Goal: Task Accomplishment & Management: Manage account settings

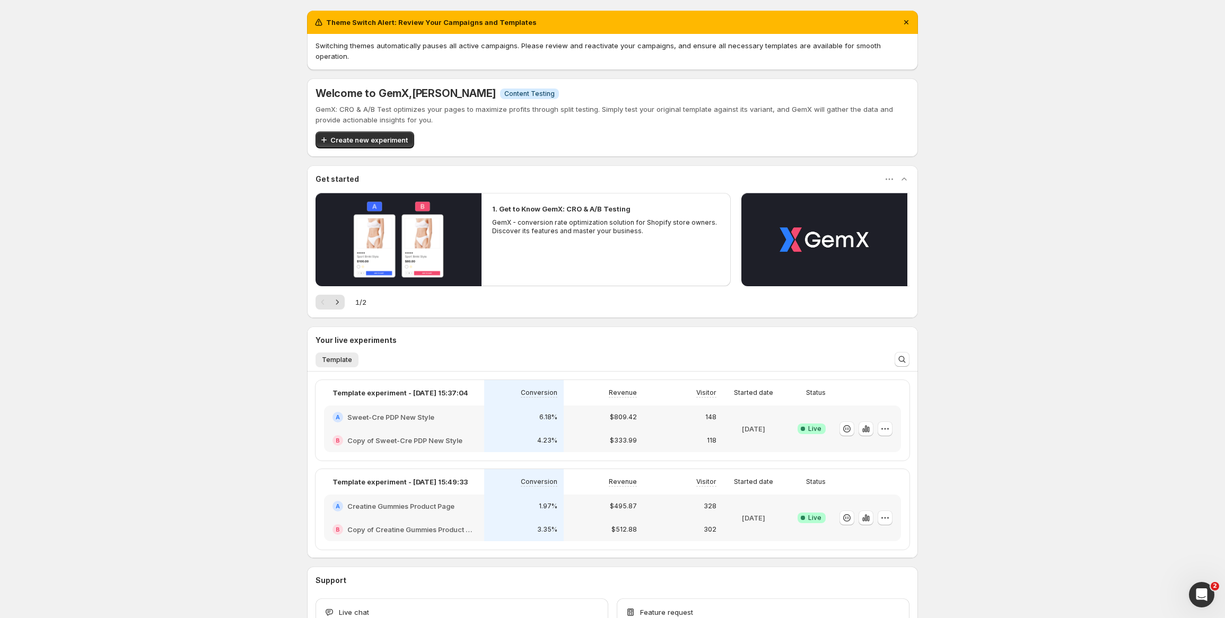
click at [459, 524] on h2 "Copy of Creatine Gummies Product Page" at bounding box center [411, 529] width 128 height 11
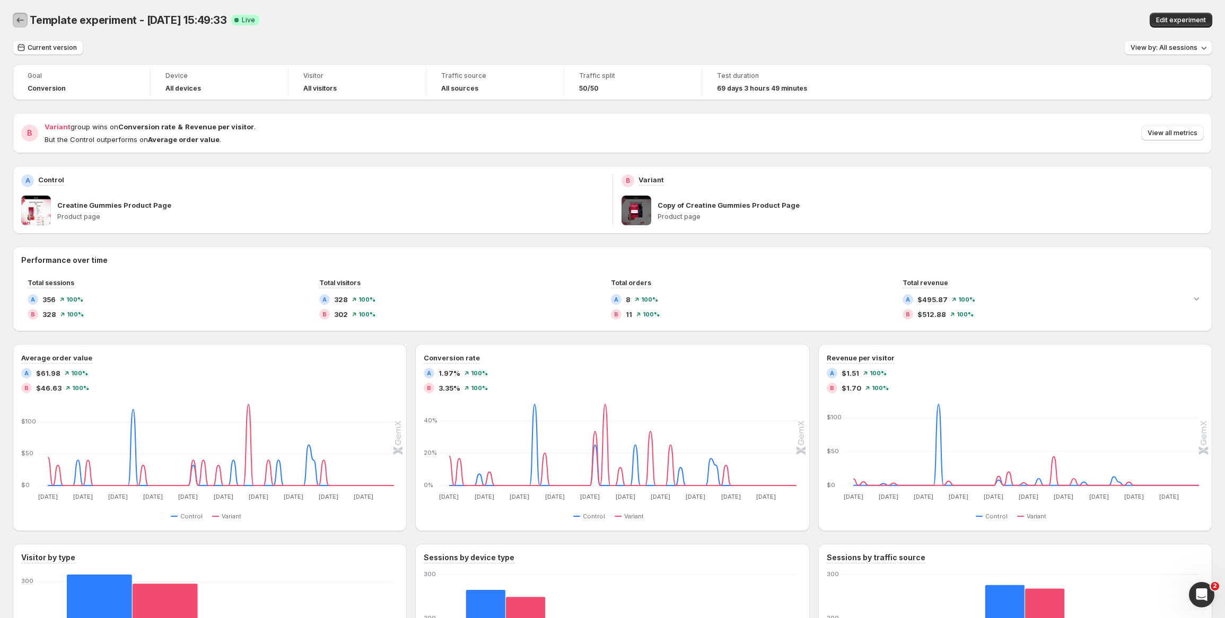
click at [21, 19] on icon "Back" at bounding box center [20, 20] width 11 height 11
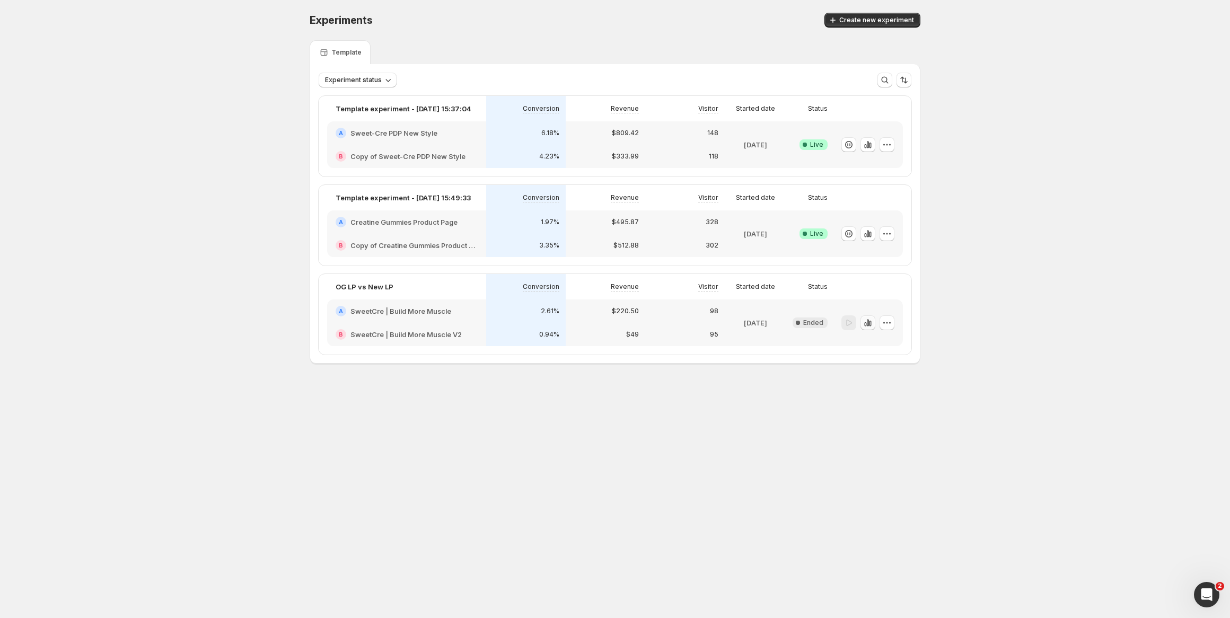
click at [873, 322] on button "button" at bounding box center [868, 322] width 15 height 15
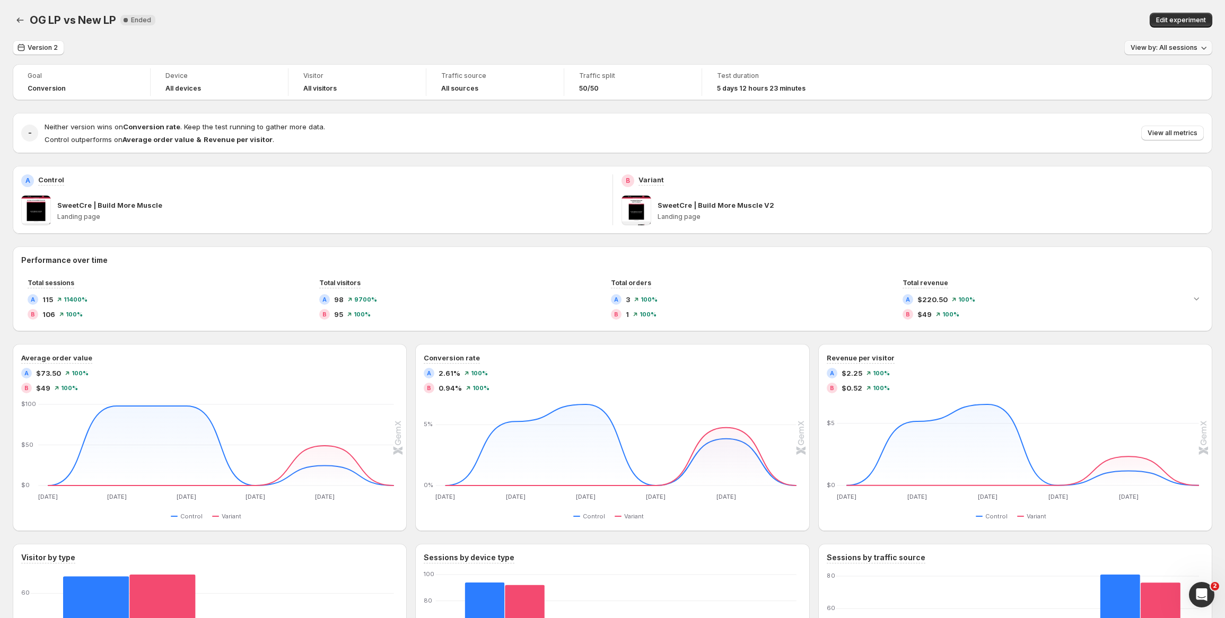
click at [1146, 46] on span "View by: All sessions" at bounding box center [1163, 47] width 67 height 8
click at [46, 51] on span "Version 2" at bounding box center [43, 47] width 30 height 8
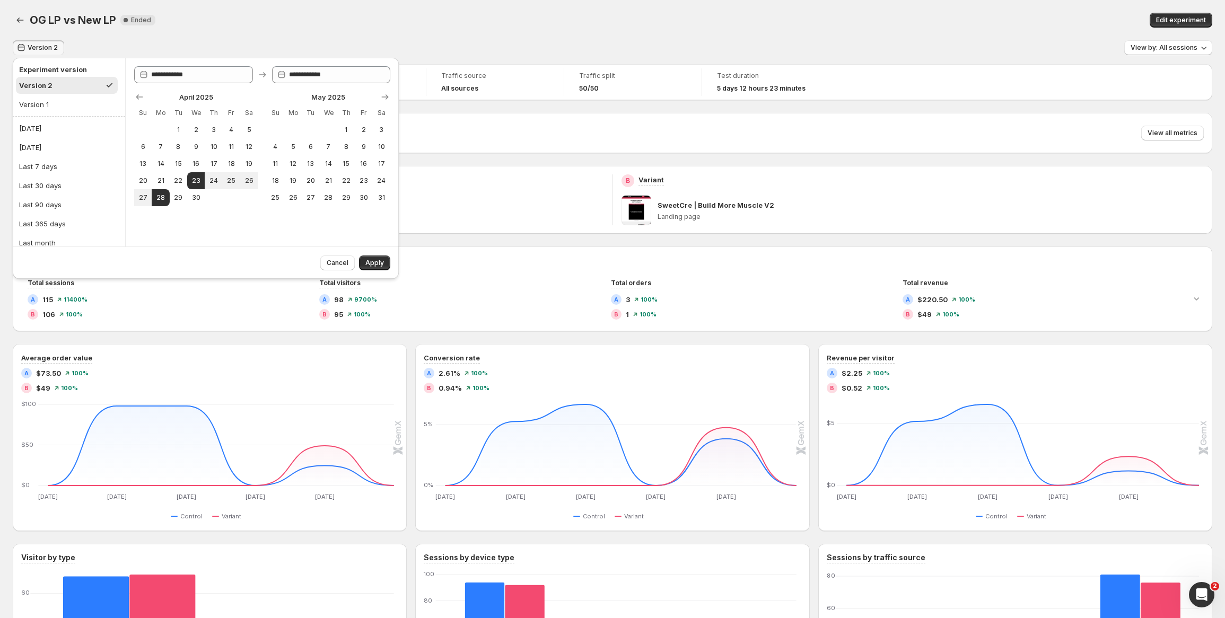
click at [219, 21] on div "OG LP vs New LP New Complete Ended" at bounding box center [338, 20] width 617 height 15
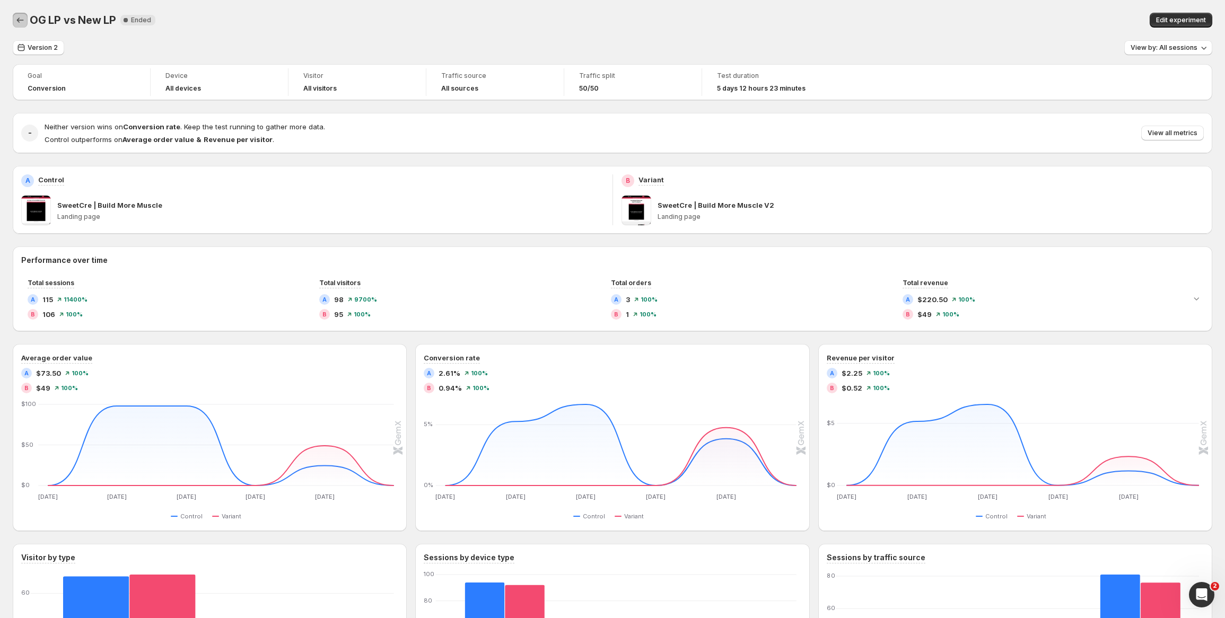
click at [16, 18] on icon "Back" at bounding box center [20, 20] width 11 height 11
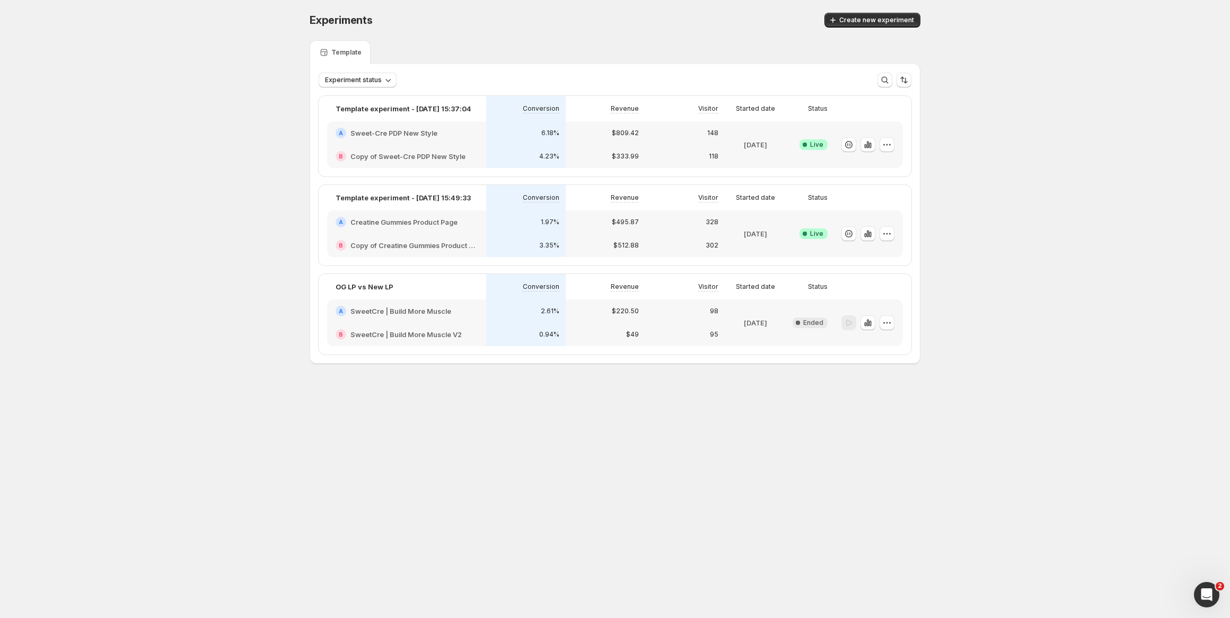
click at [475, 141] on div "A Sweet-Cre PDP New Style" at bounding box center [406, 132] width 159 height 23
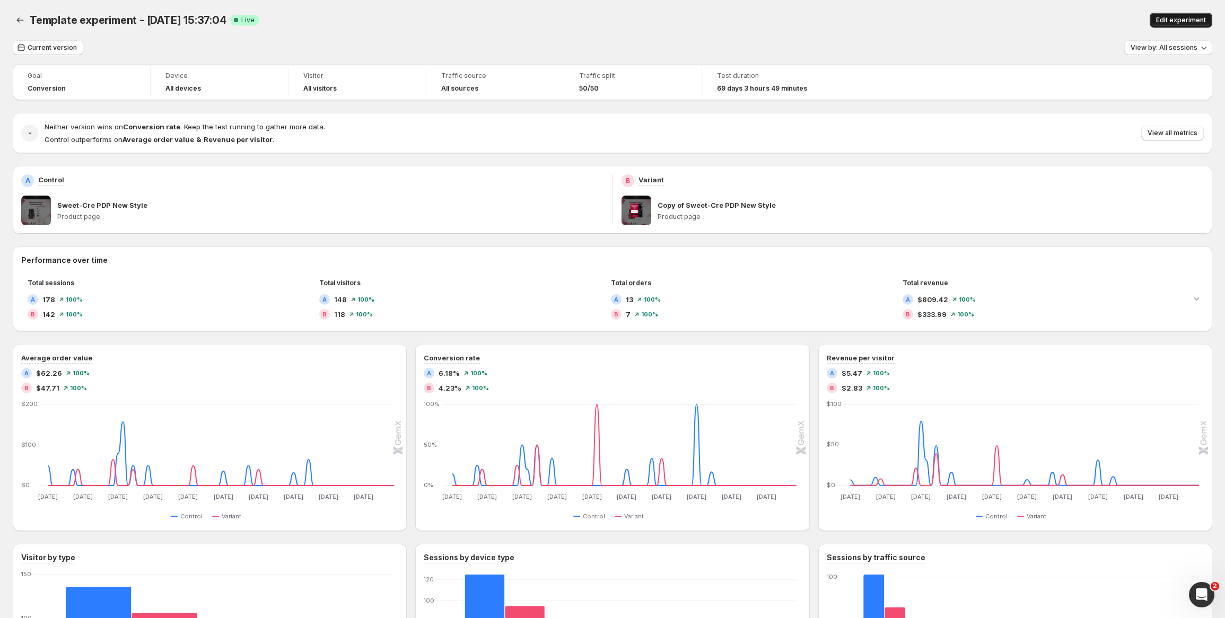
click at [1187, 21] on span "Edit experiment" at bounding box center [1181, 20] width 50 height 8
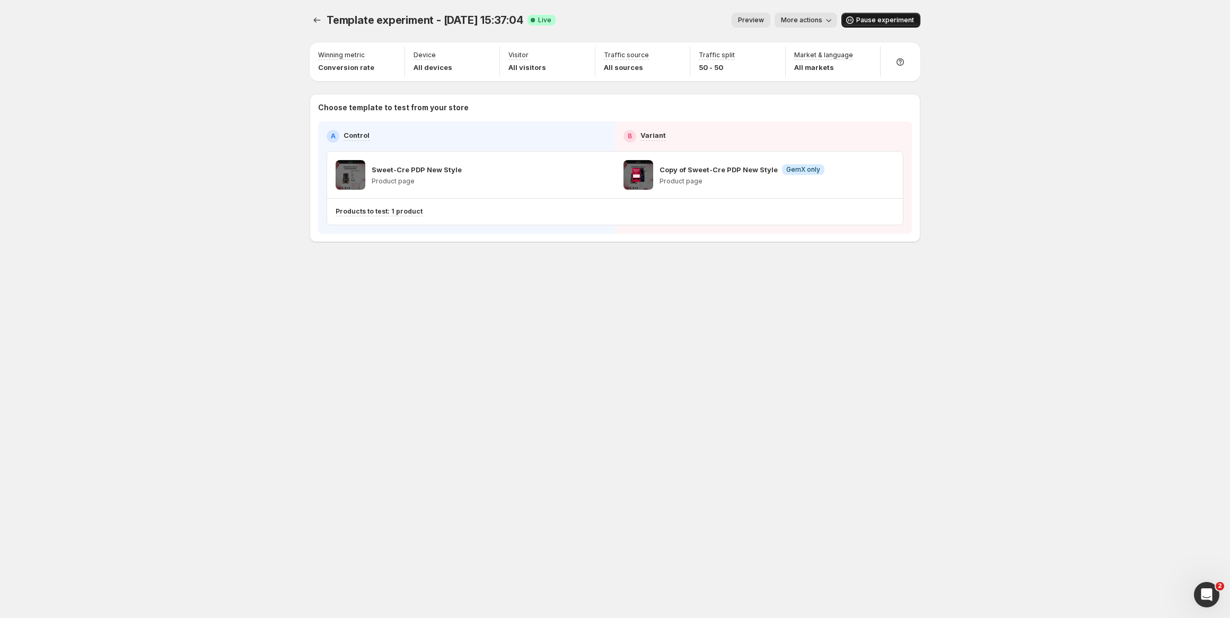
click at [885, 20] on span "Pause experiment" at bounding box center [885, 20] width 58 height 8
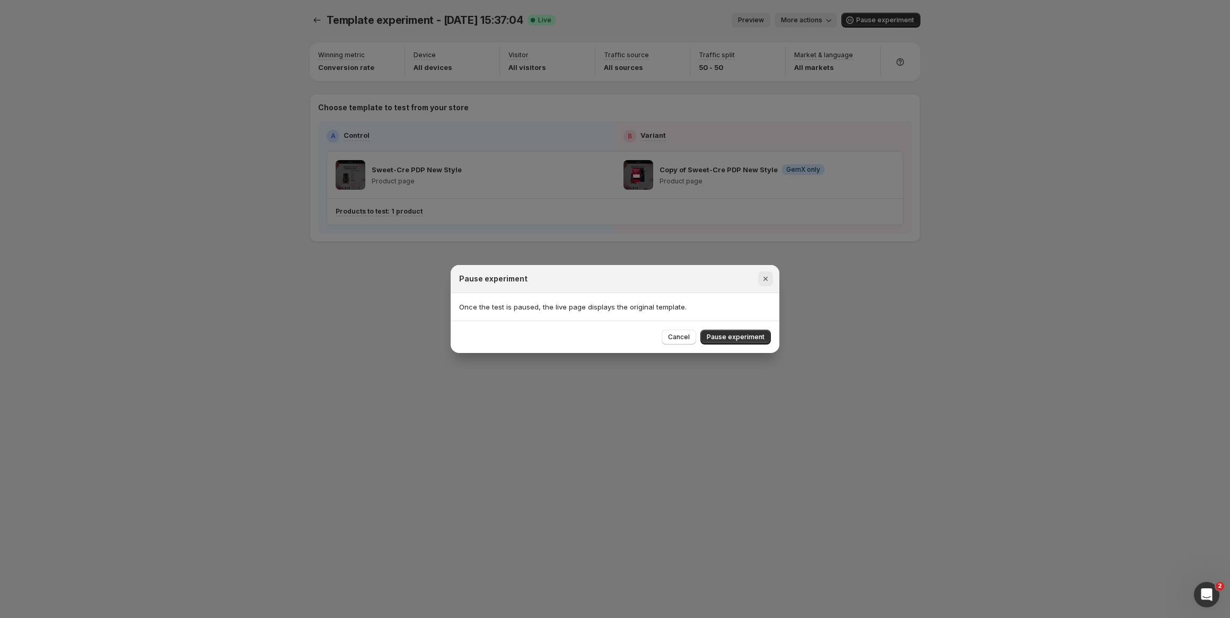
click at [770, 277] on icon "Close" at bounding box center [765, 279] width 11 height 11
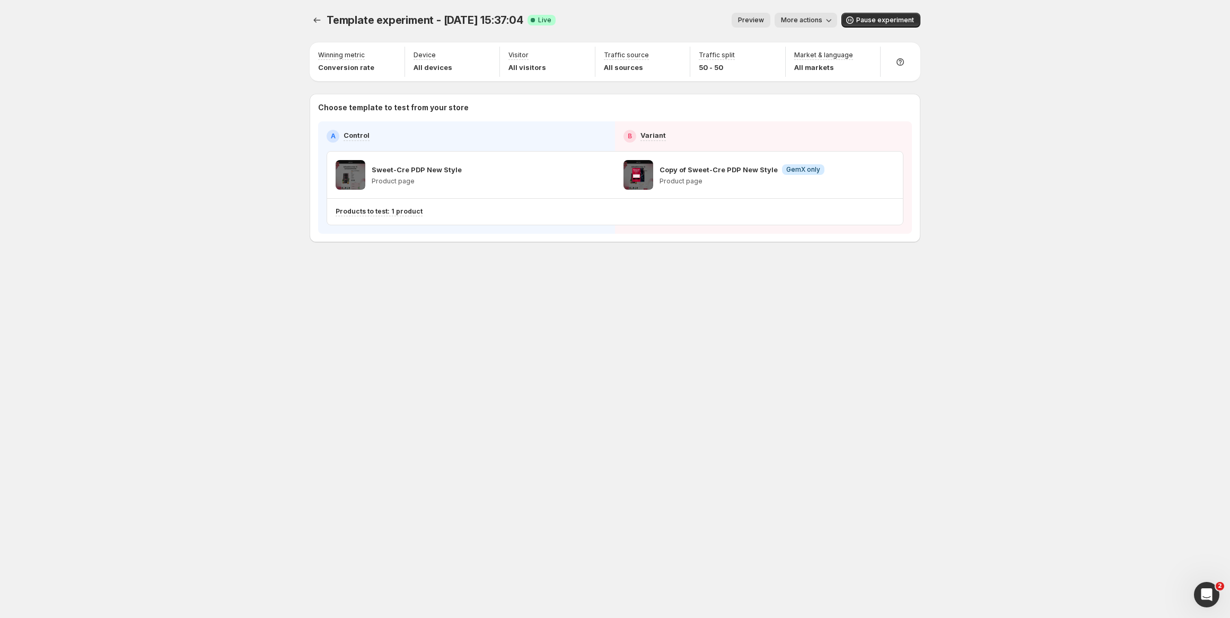
click at [816, 16] on button "More actions" at bounding box center [806, 20] width 63 height 15
click at [769, 21] on button "Preview" at bounding box center [751, 20] width 39 height 15
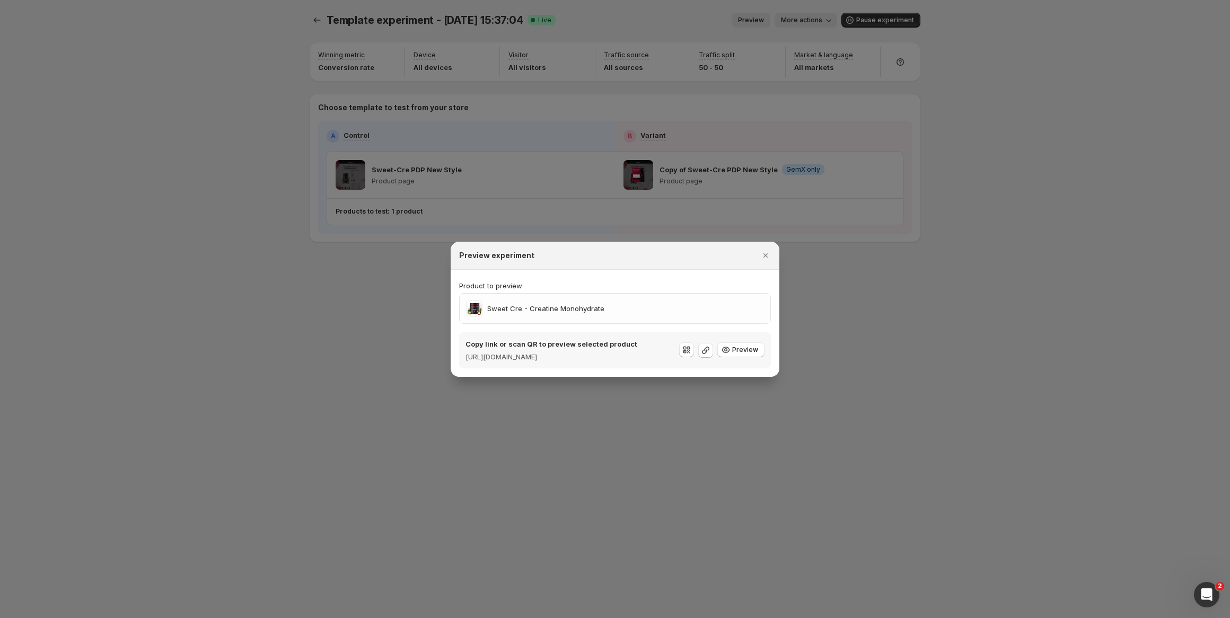
click at [737, 130] on div at bounding box center [615, 309] width 1230 height 618
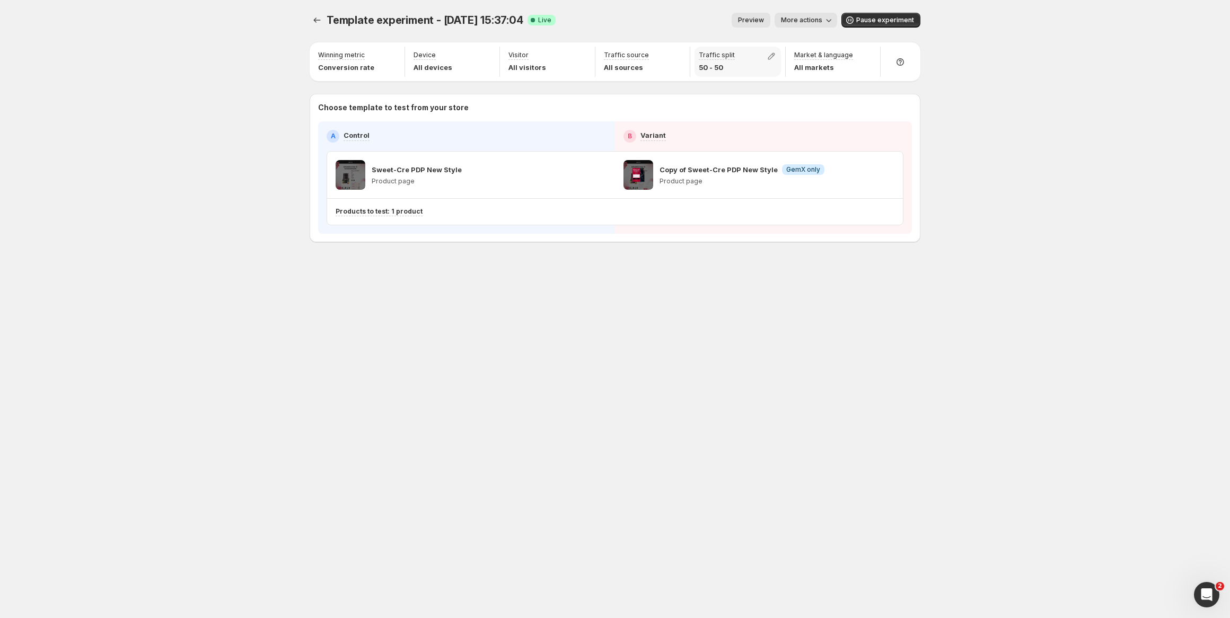
click at [738, 55] on div "Traffic split 50 - 50" at bounding box center [738, 62] width 86 height 30
click at [769, 55] on icon "button" at bounding box center [771, 56] width 11 height 11
click at [578, 295] on div "Template experiment - [DATE] 15:37:04. This page is ready Template experiment -…" at bounding box center [615, 150] width 636 height 300
click at [597, 176] on icon "button" at bounding box center [599, 175] width 11 height 11
click at [500, 312] on div "Template experiment - [DATE] 15:37:04. This page is ready Template experiment -…" at bounding box center [615, 309] width 636 height 618
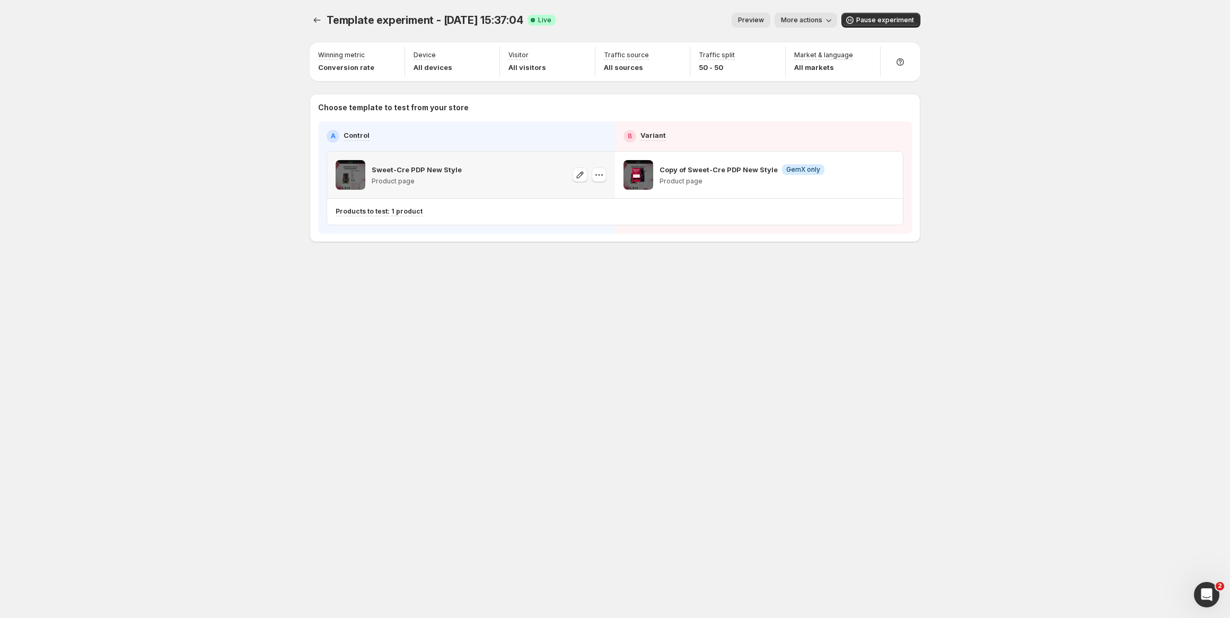
click at [349, 167] on span at bounding box center [351, 175] width 30 height 30
click at [582, 176] on icon "button" at bounding box center [580, 175] width 11 height 11
click at [310, 24] on button "Experiments" at bounding box center [317, 20] width 15 height 15
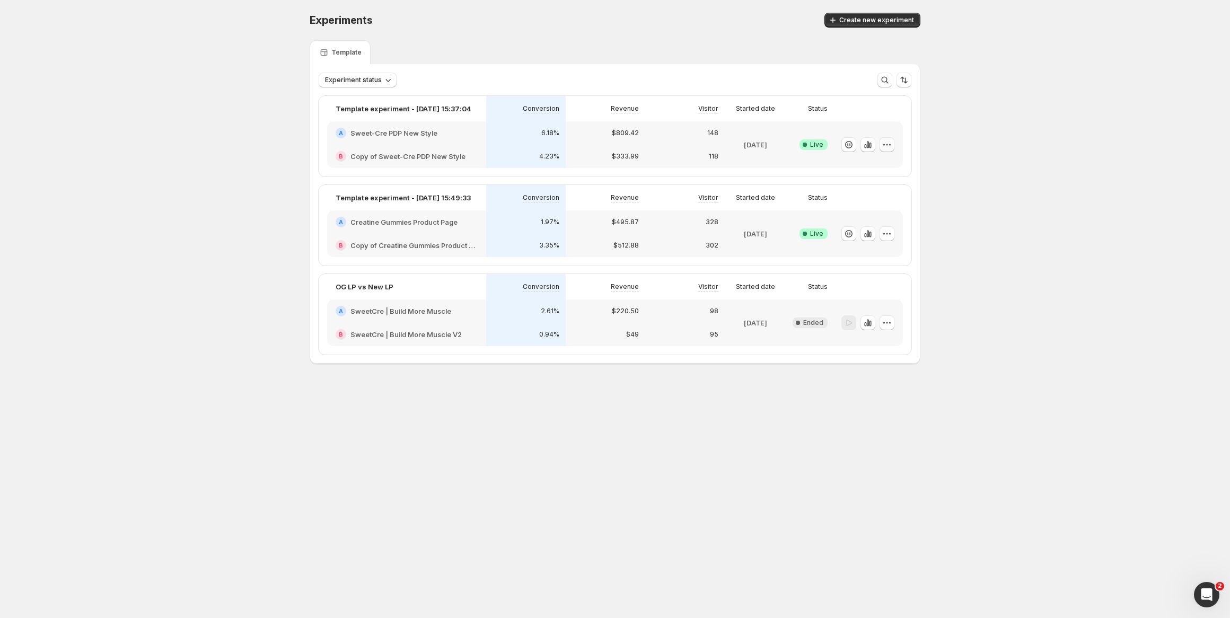
click at [883, 145] on icon "button" at bounding box center [887, 144] width 11 height 11
click at [852, 144] on icon "button" at bounding box center [849, 144] width 11 height 11
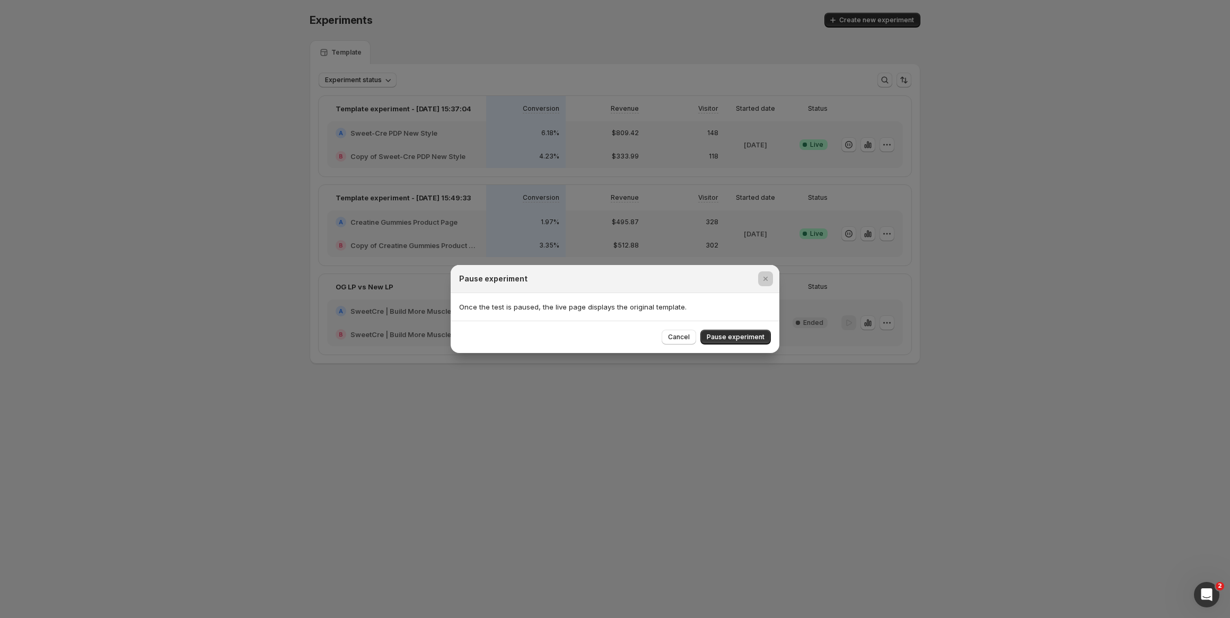
click at [849, 149] on div at bounding box center [615, 309] width 1230 height 618
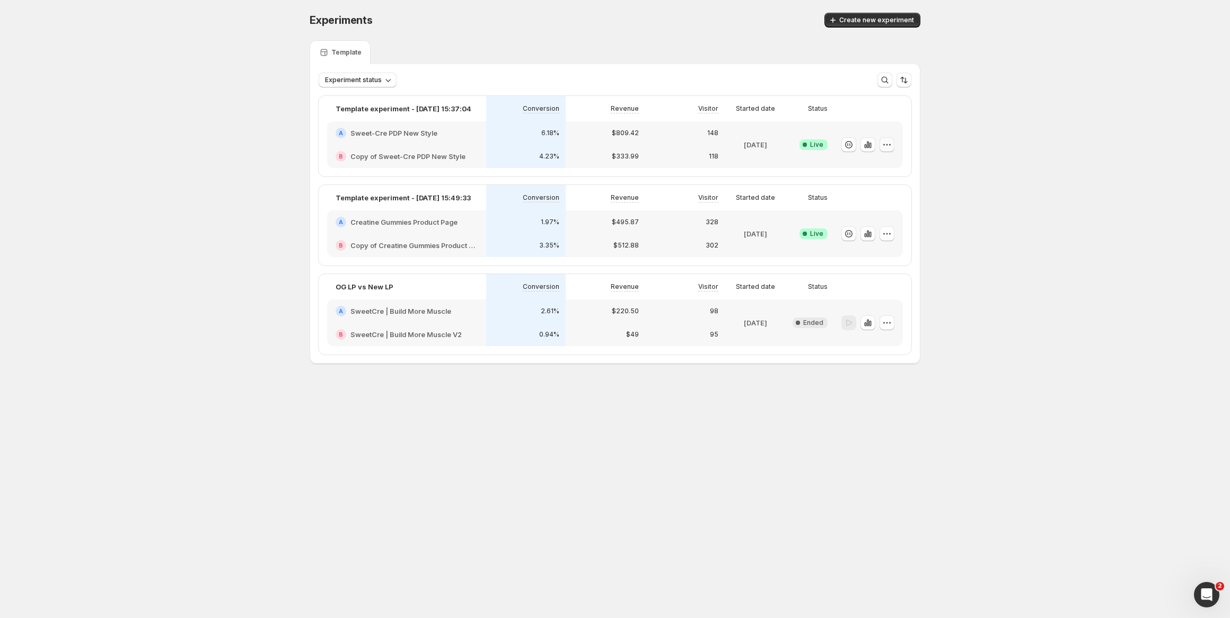
click at [886, 144] on icon "button" at bounding box center [887, 144] width 11 height 11
click at [860, 203] on span "End experiment" at bounding box center [867, 202] width 51 height 8
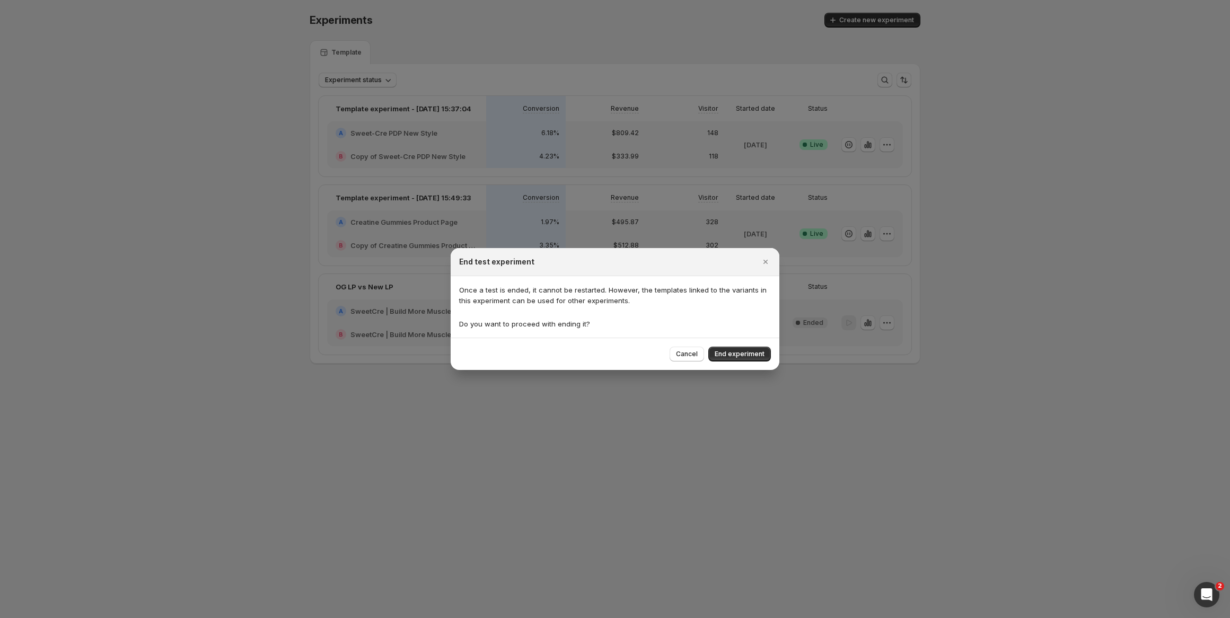
click at [648, 186] on div at bounding box center [615, 309] width 1230 height 618
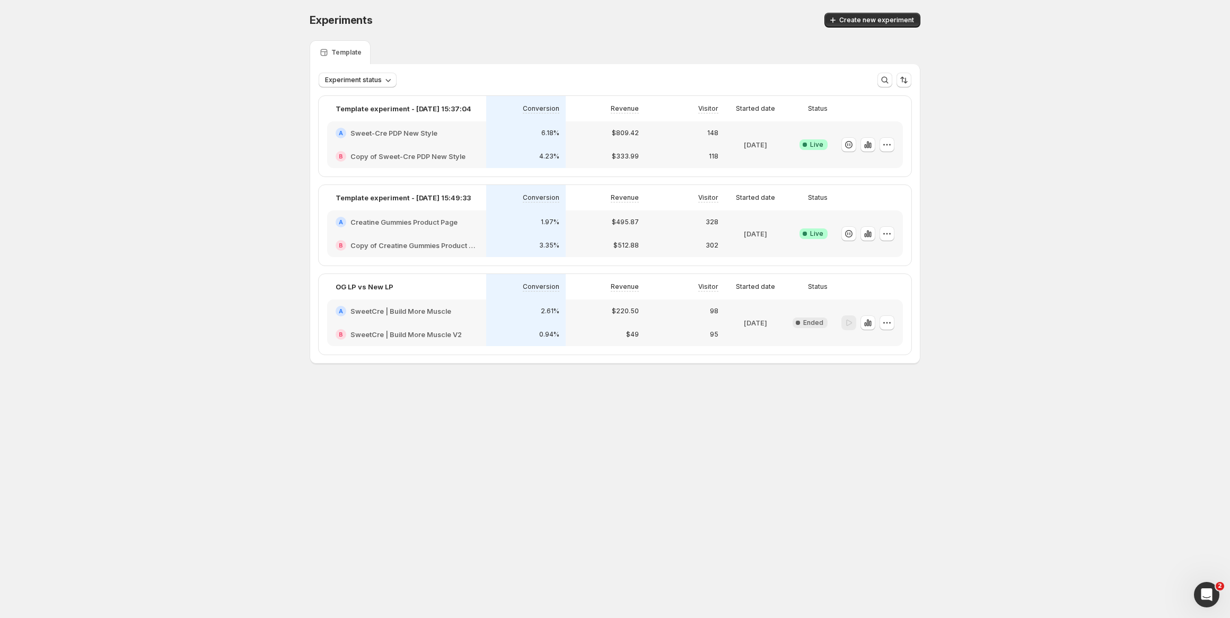
click at [389, 144] on div "A Sweet-Cre PDP New Style" at bounding box center [406, 132] width 159 height 23
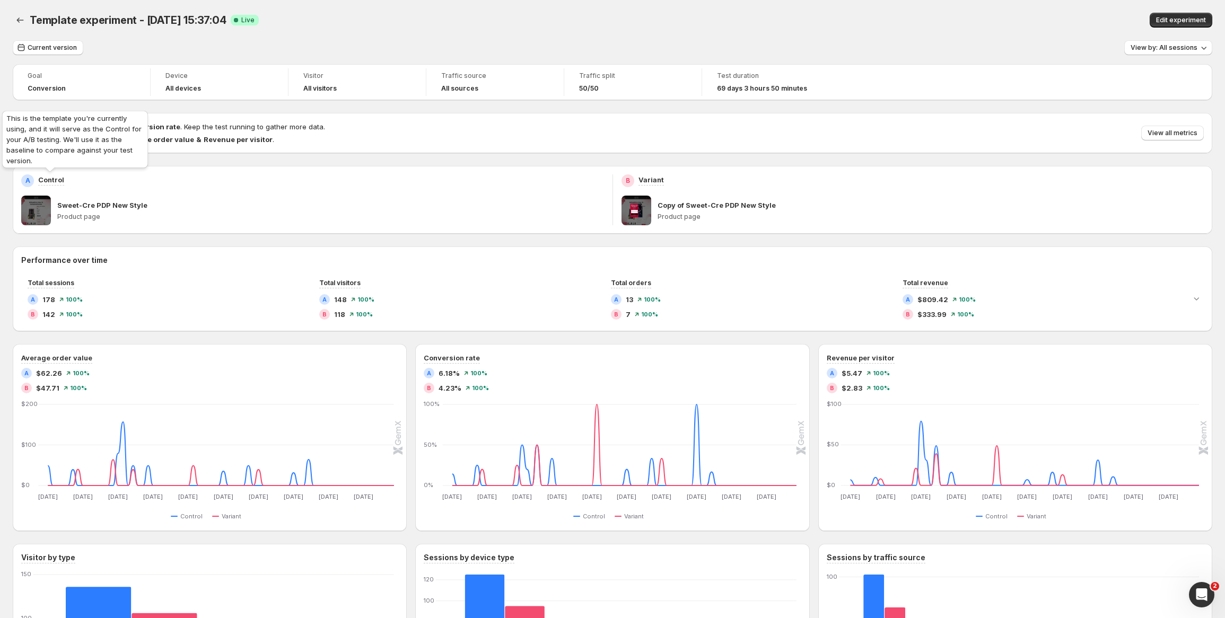
click at [46, 181] on p "Control" at bounding box center [51, 179] width 26 height 11
click at [1189, 19] on span "Edit experiment" at bounding box center [1181, 20] width 50 height 8
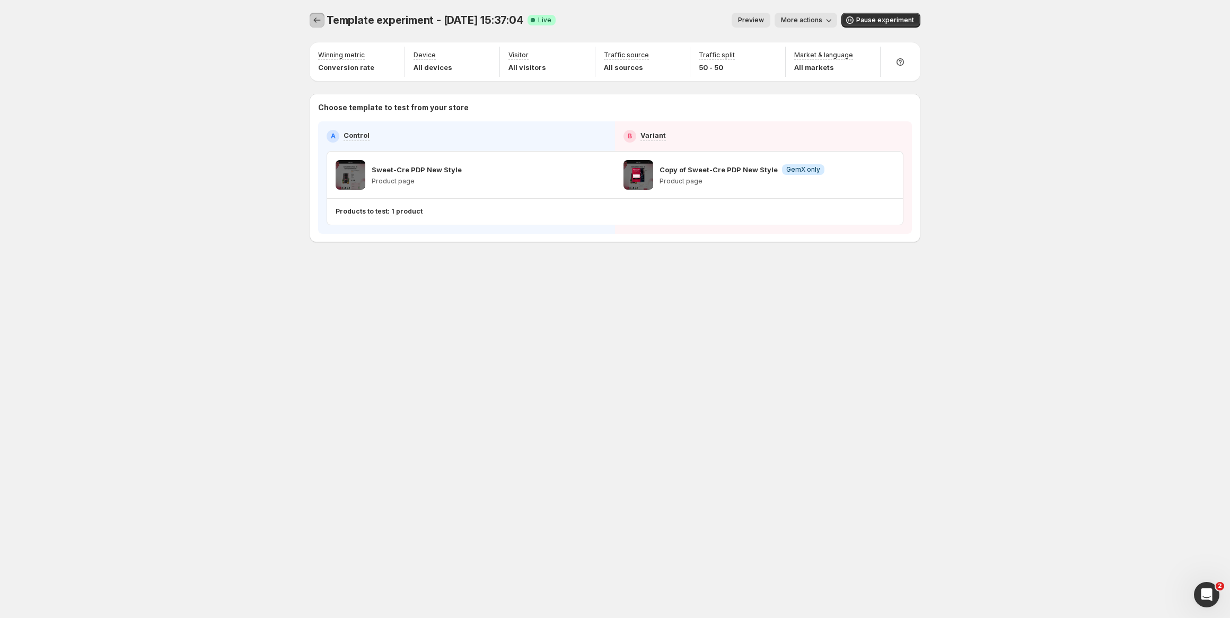
click at [316, 19] on icon "Experiments" at bounding box center [317, 20] width 11 height 11
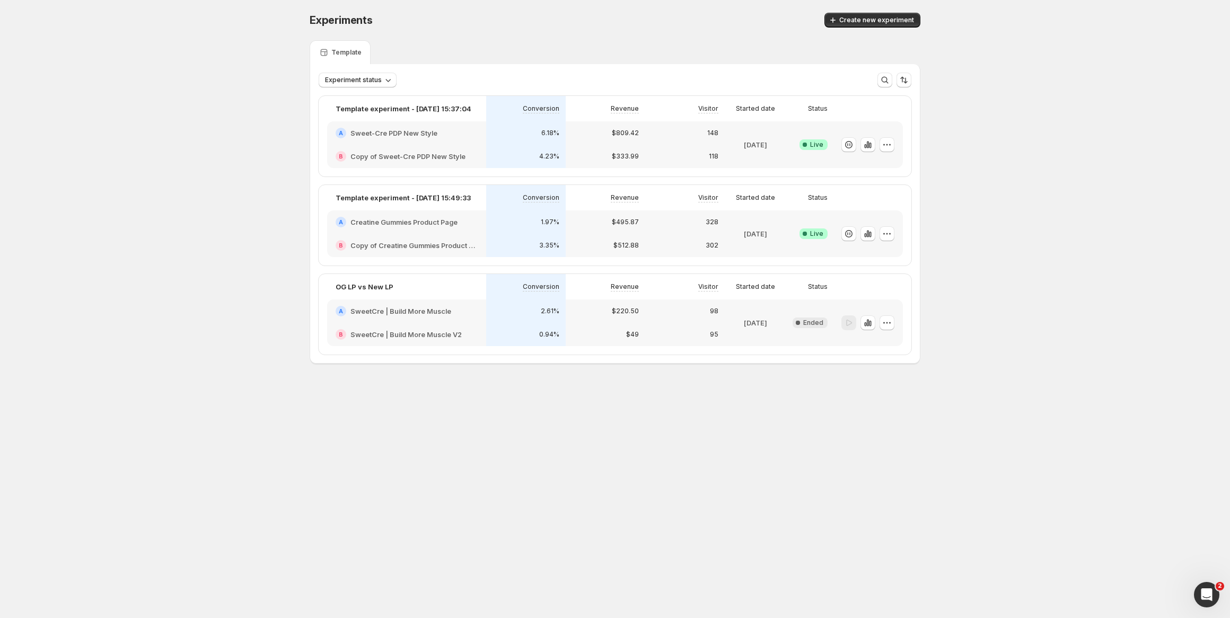
click at [433, 246] on h2 "Copy of Creatine Gummies Product Page" at bounding box center [413, 245] width 127 height 11
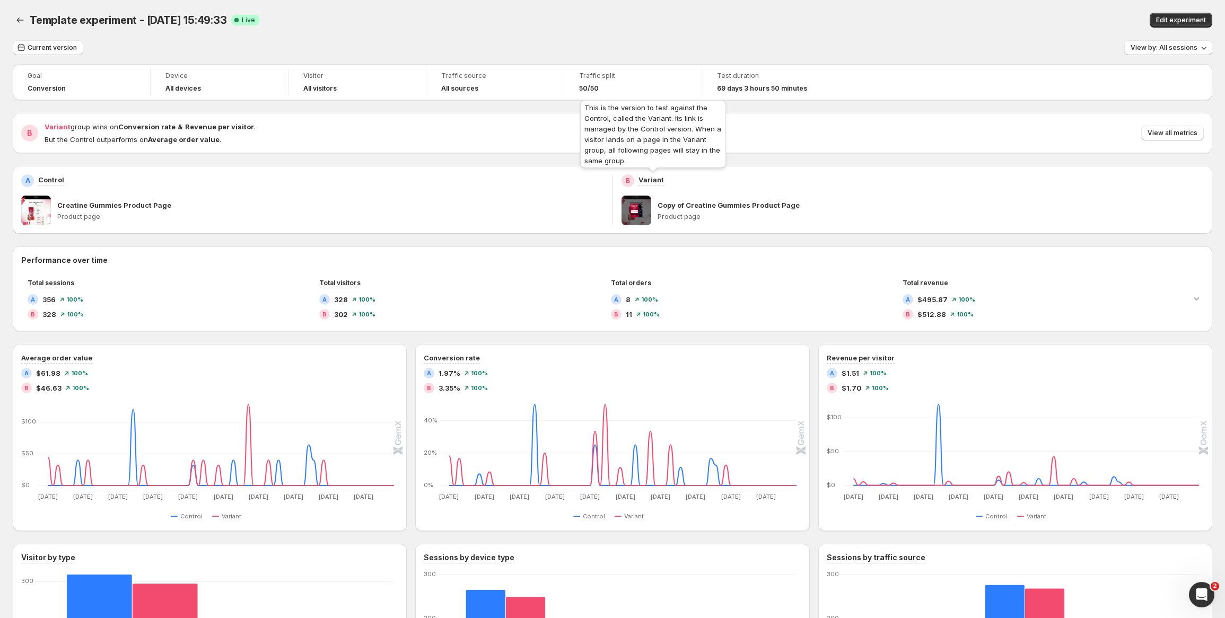
click at [645, 180] on p "Variant" at bounding box center [650, 179] width 25 height 11
